Goal: Task Accomplishment & Management: Use online tool/utility

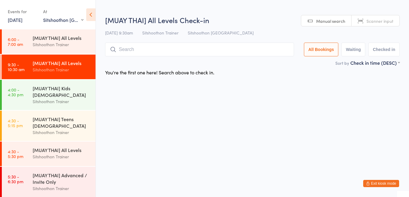
select select "1"
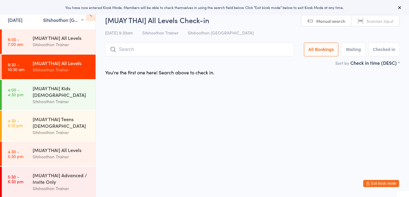
click at [156, 53] on input "search" at bounding box center [199, 49] width 189 height 14
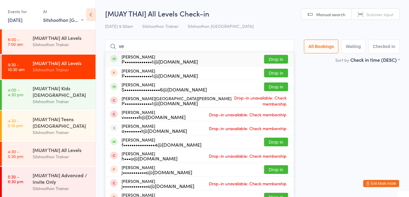
type input "v"
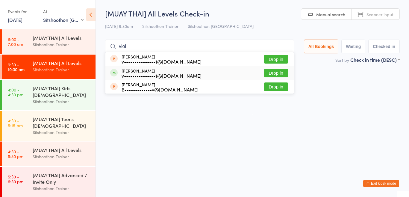
type input "viol"
click at [272, 72] on button "Drop in" at bounding box center [276, 72] width 24 height 9
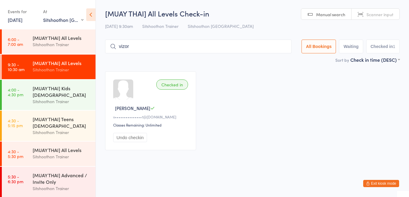
type input "vizor"
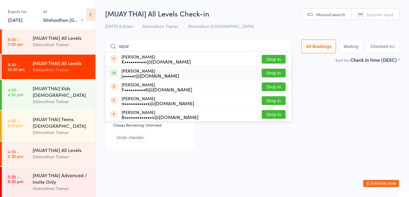
click at [275, 72] on button "Drop in" at bounding box center [273, 72] width 24 height 9
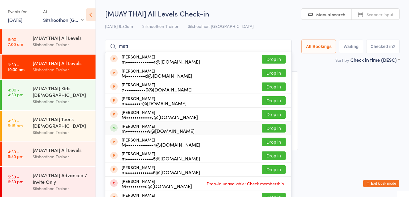
type input "matt"
click at [265, 127] on button "Drop in" at bounding box center [273, 128] width 24 height 9
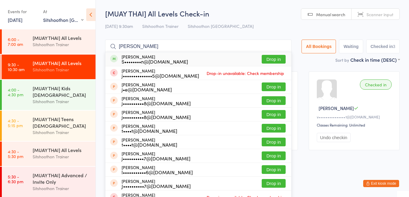
type input "[PERSON_NAME]"
click at [276, 60] on button "Drop in" at bounding box center [273, 59] width 24 height 9
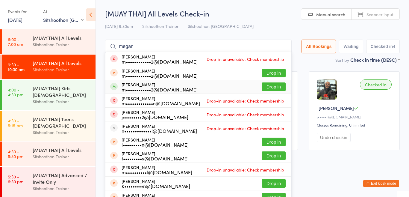
type input "megan"
click at [269, 87] on button "Drop in" at bounding box center [273, 86] width 24 height 9
